Goal: Find specific page/section: Find specific page/section

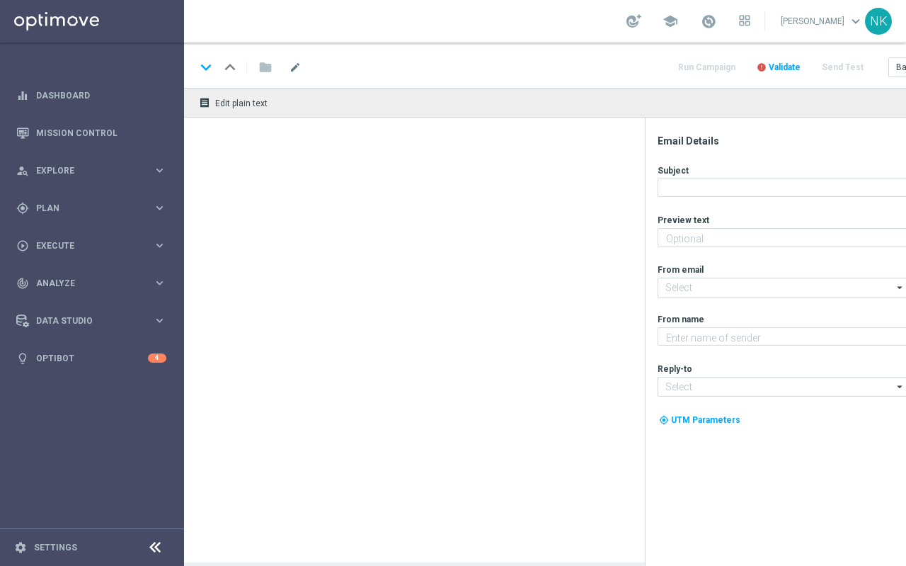
type textarea "No hidden catches. Just a FREE BONUS on your favourite slots!"
type textarea "Lottoland"
type input "mail@crm.lottoland.com"
type input "support@lottoland.co.uk"
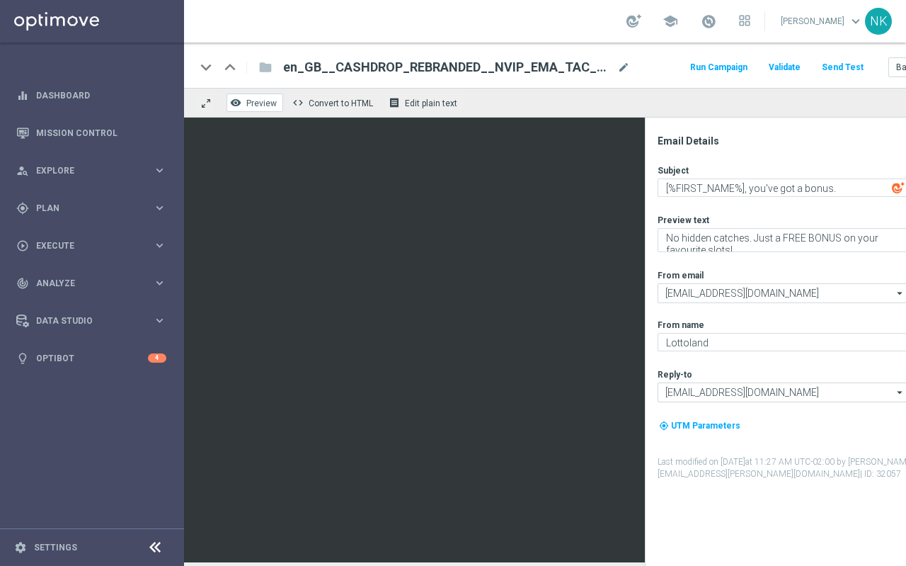
click at [252, 101] on span "Preview" at bounding box center [261, 103] width 30 height 10
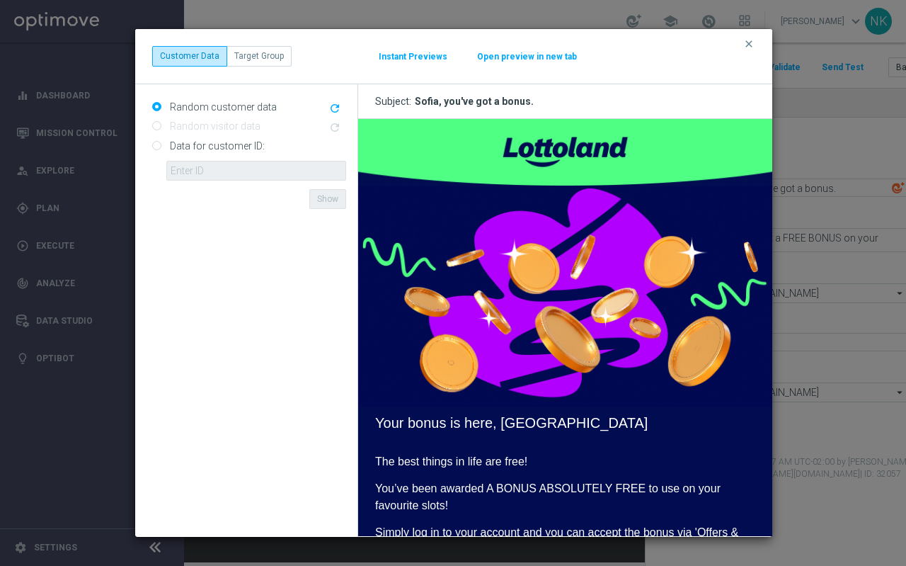
click at [531, 58] on button "Open preview in new tab" at bounding box center [527, 56] width 101 height 11
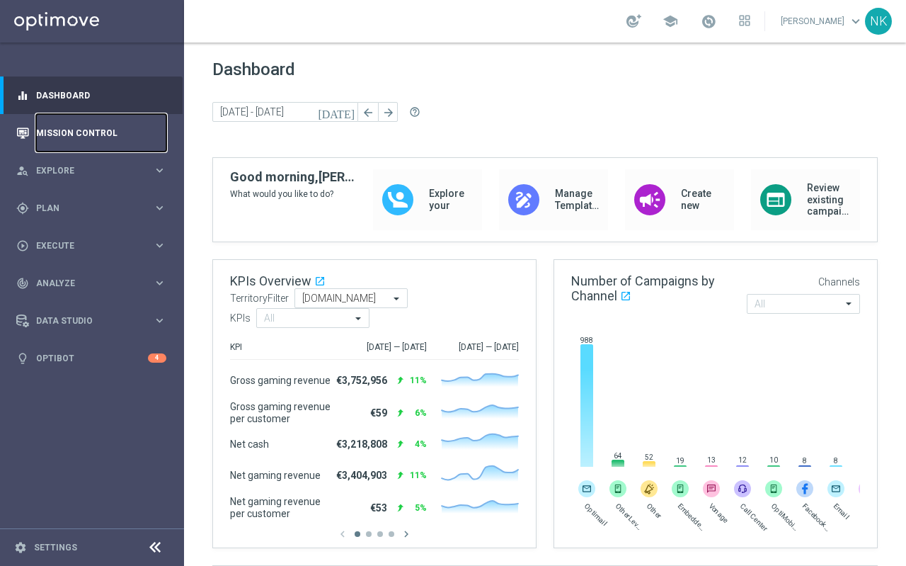
click at [94, 129] on link "Mission Control" at bounding box center [101, 133] width 130 height 38
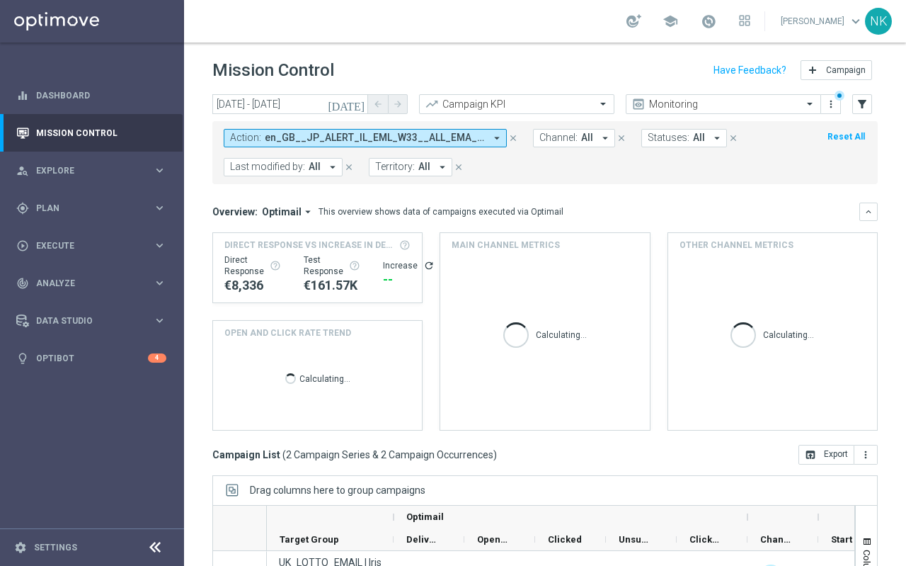
click at [498, 139] on icon "arrow_drop_down" at bounding box center [497, 138] width 13 height 13
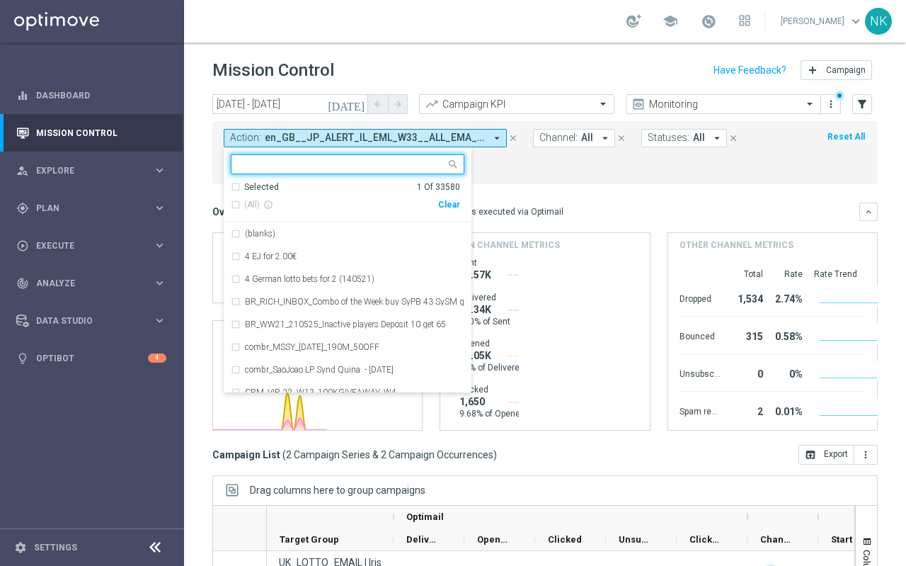
click at [347, 162] on input "text" at bounding box center [342, 165] width 207 height 12
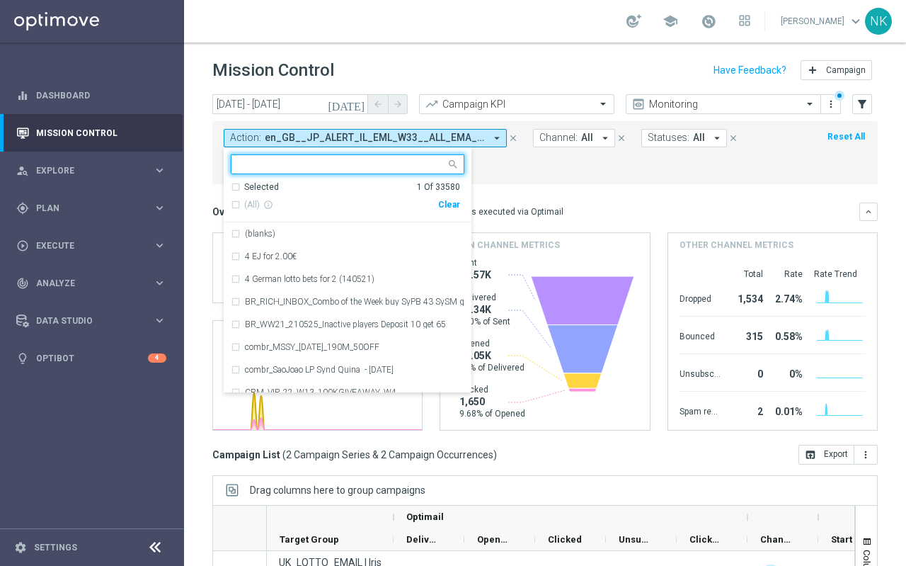
click at [307, 170] on input "text" at bounding box center [342, 165] width 207 height 12
click at [306, 164] on input "text" at bounding box center [342, 165] width 207 height 12
click at [297, 164] on input "text" at bounding box center [342, 165] width 207 height 12
click at [338, 164] on input "text" at bounding box center [342, 165] width 207 height 12
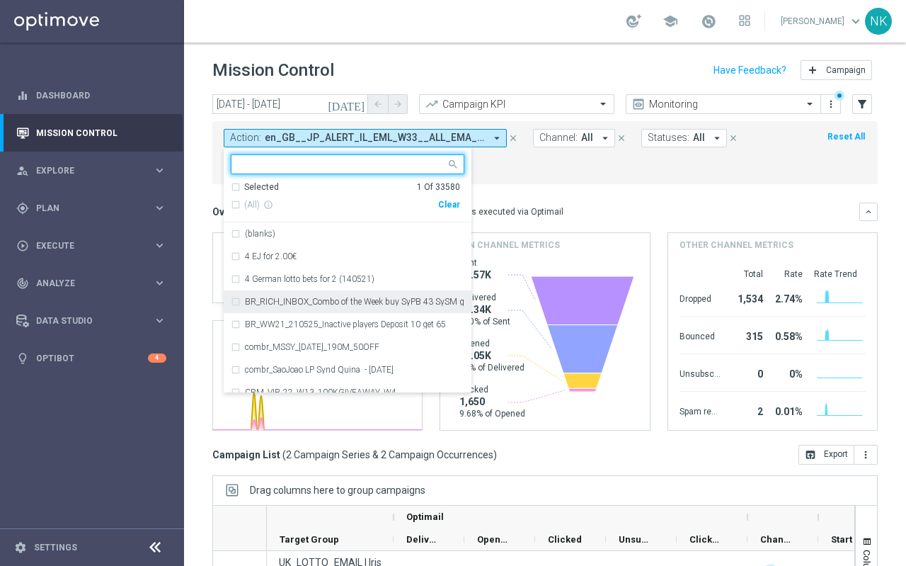
paste input "en_GB__CASHDROP_REBRANDED__NVIP_EMA_TAC_MIX"
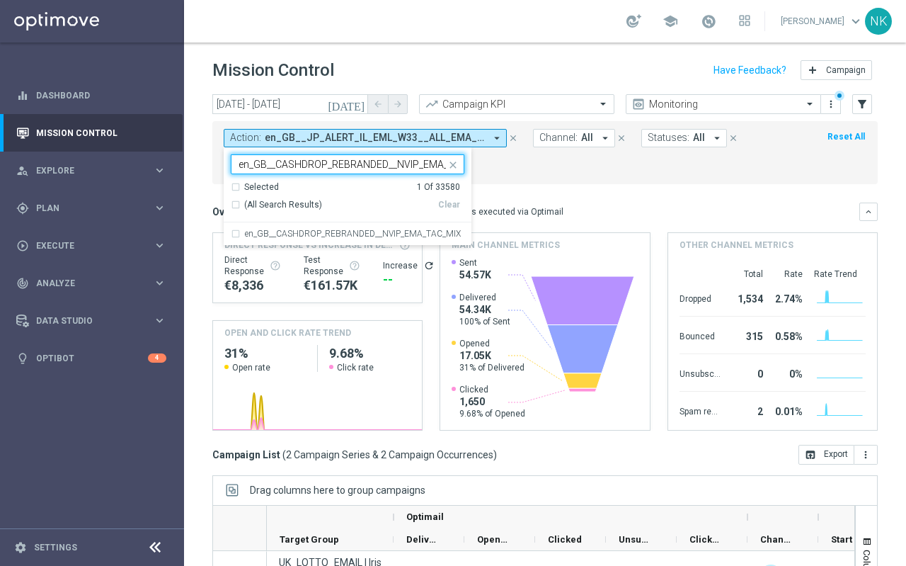
scroll to position [0, 40]
click at [236, 234] on div "en_GB__CASHDROP_REBRANDED__NVIP_EMA_TAC_MIX" at bounding box center [348, 233] width 234 height 23
type input "en_GB__CASHDROP_REBRANDED__NVIP_EMA_TAC_MIX"
click at [535, 191] on mini-dashboard "Overview: Optimail arrow_drop_down This overview shows data of campaigns execut…" at bounding box center [545, 314] width 666 height 261
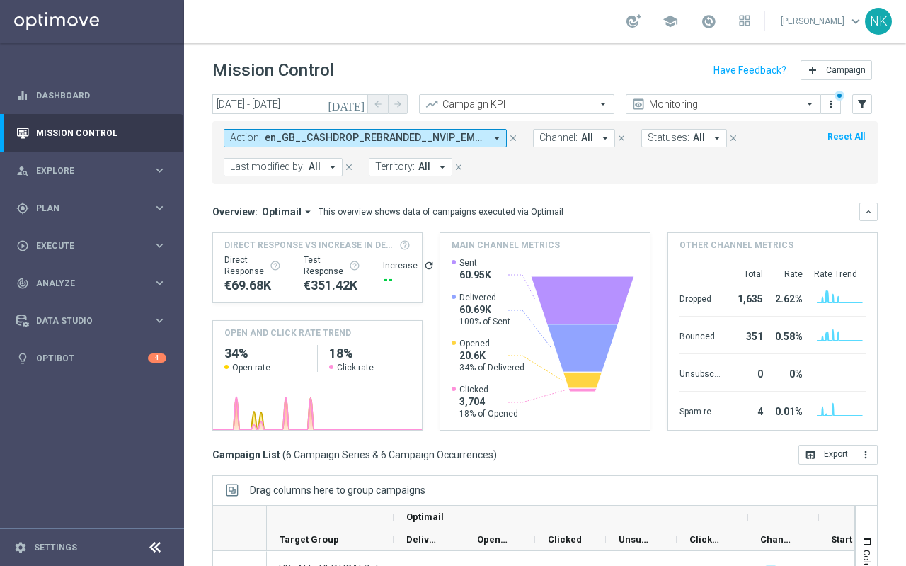
click at [496, 135] on icon "arrow_drop_down" at bounding box center [497, 138] width 13 height 13
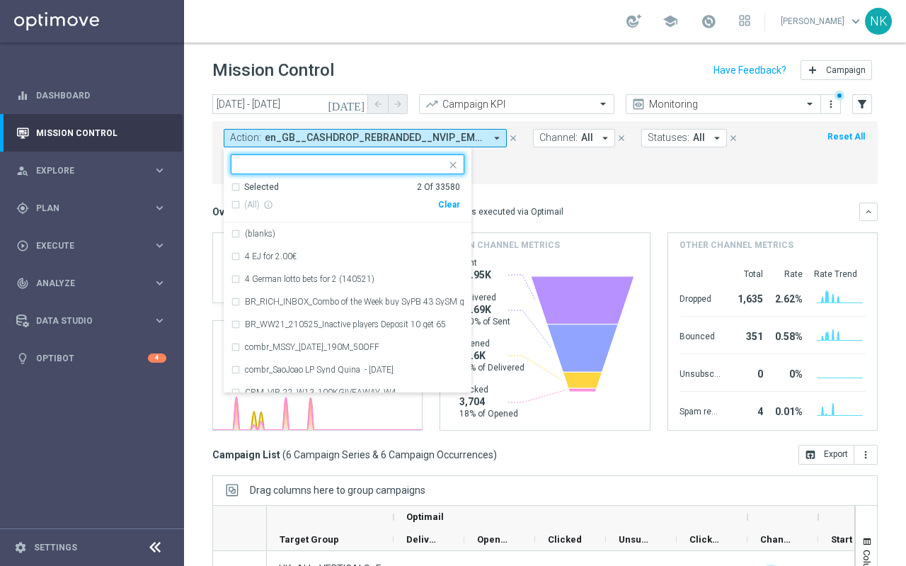
click at [0, 0] on div "Clear" at bounding box center [0, 0] width 0 height 0
click at [287, 162] on input "text" at bounding box center [342, 165] width 207 height 12
paste input "en_GB__CASHDROP_REBRANDED__NVIP_EMA_TAC_MIX"
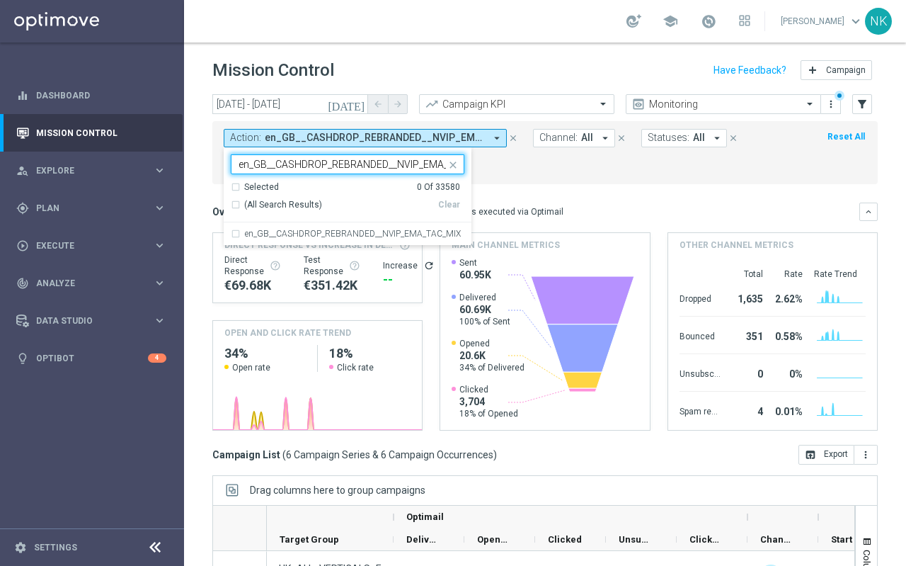
scroll to position [0, 40]
click at [237, 236] on div "en_GB__CASHDROP_REBRANDED__NVIP_EMA_TAC_MIX" at bounding box center [348, 233] width 234 height 23
type input "en_GB__CASHDROP_REBRANDED__NVIP_EMA_TAC_MIX"
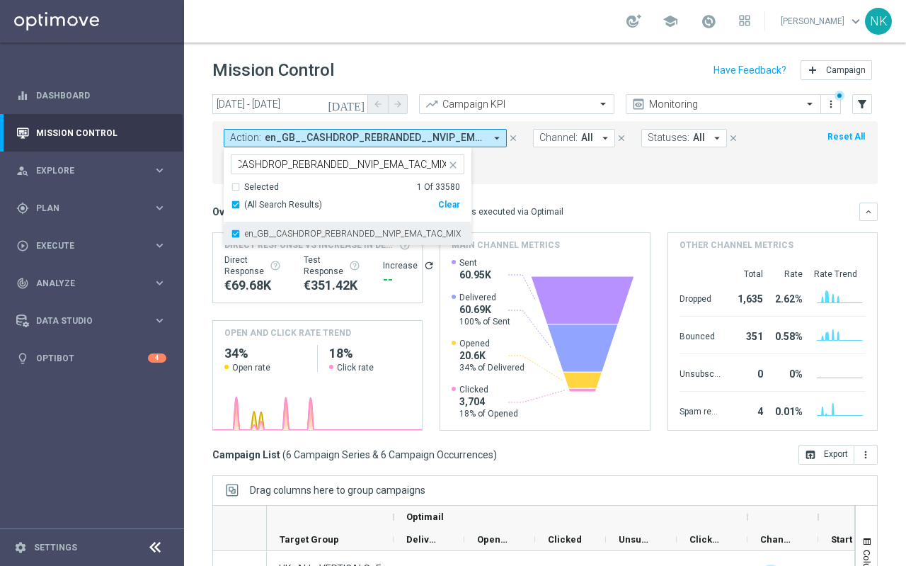
scroll to position [0, 0]
click at [546, 188] on mini-dashboard "Overview: Optimail arrow_drop_down This overview shows data of campaigns execut…" at bounding box center [545, 314] width 666 height 261
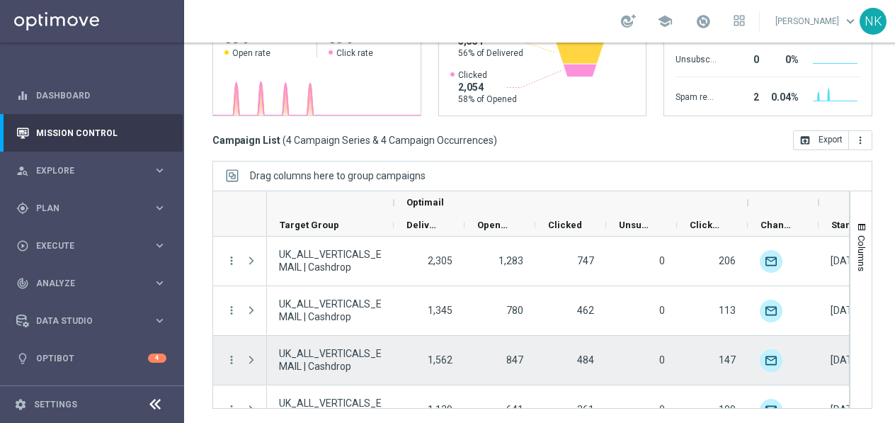
scroll to position [27, 0]
